Goal: Task Accomplishment & Management: Use online tool/utility

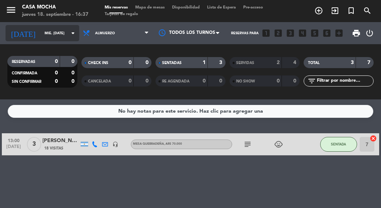
click at [41, 35] on input "mié. [DATE]" at bounding box center [65, 33] width 49 height 11
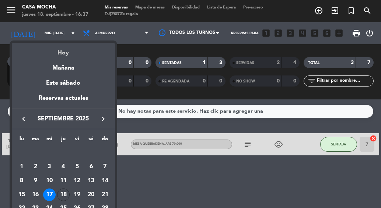
click at [51, 48] on div "Hoy" at bounding box center [63, 50] width 103 height 15
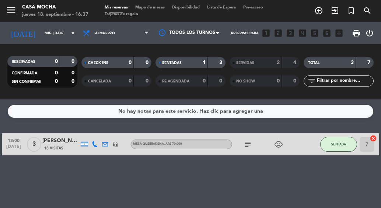
type input "[DEMOGRAPHIC_DATA] [DATE]"
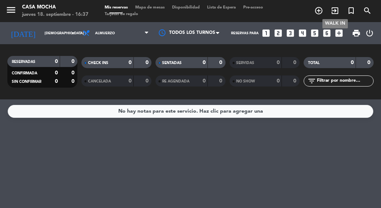
click at [338, 8] on icon "exit_to_app" at bounding box center [335, 10] width 9 height 9
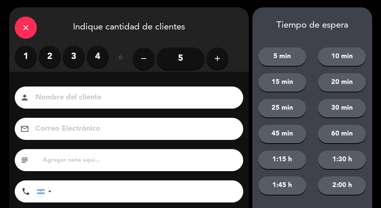
click at [97, 57] on label "4" at bounding box center [98, 57] width 22 height 22
click at [75, 94] on input at bounding box center [134, 97] width 199 height 13
type input "n"
type input "[PERSON_NAME]"
click at [51, 160] on input "text" at bounding box center [140, 160] width 196 height 10
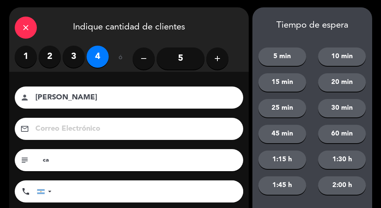
type input "c"
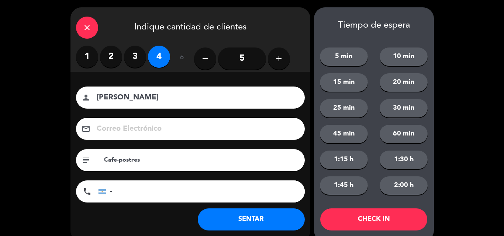
type input "Cafe-postres"
click at [246, 208] on button "SENTAR" at bounding box center [251, 220] width 107 height 22
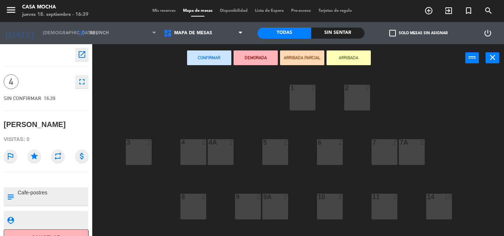
click at [219, 150] on div "4A 2" at bounding box center [221, 152] width 26 height 26
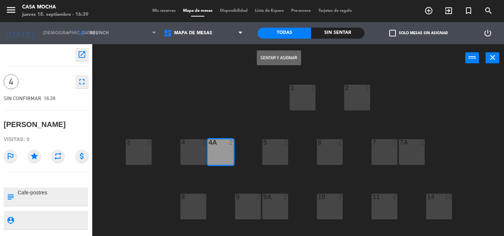
click at [200, 153] on div "4 2" at bounding box center [193, 152] width 26 height 26
click at [286, 59] on button "Sentar y Asignar" at bounding box center [279, 58] width 44 height 15
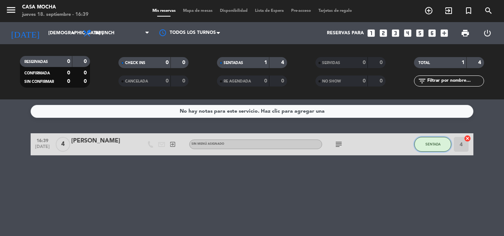
click at [381, 147] on button "SENTADA" at bounding box center [432, 144] width 37 height 15
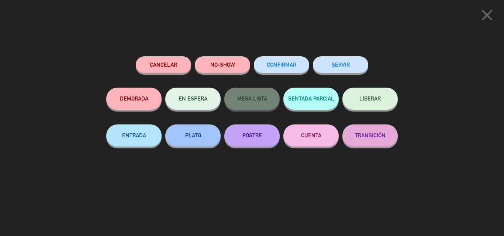
click at [330, 65] on button "SERVIR" at bounding box center [340, 64] width 55 height 17
